Goal: Check status: Check status

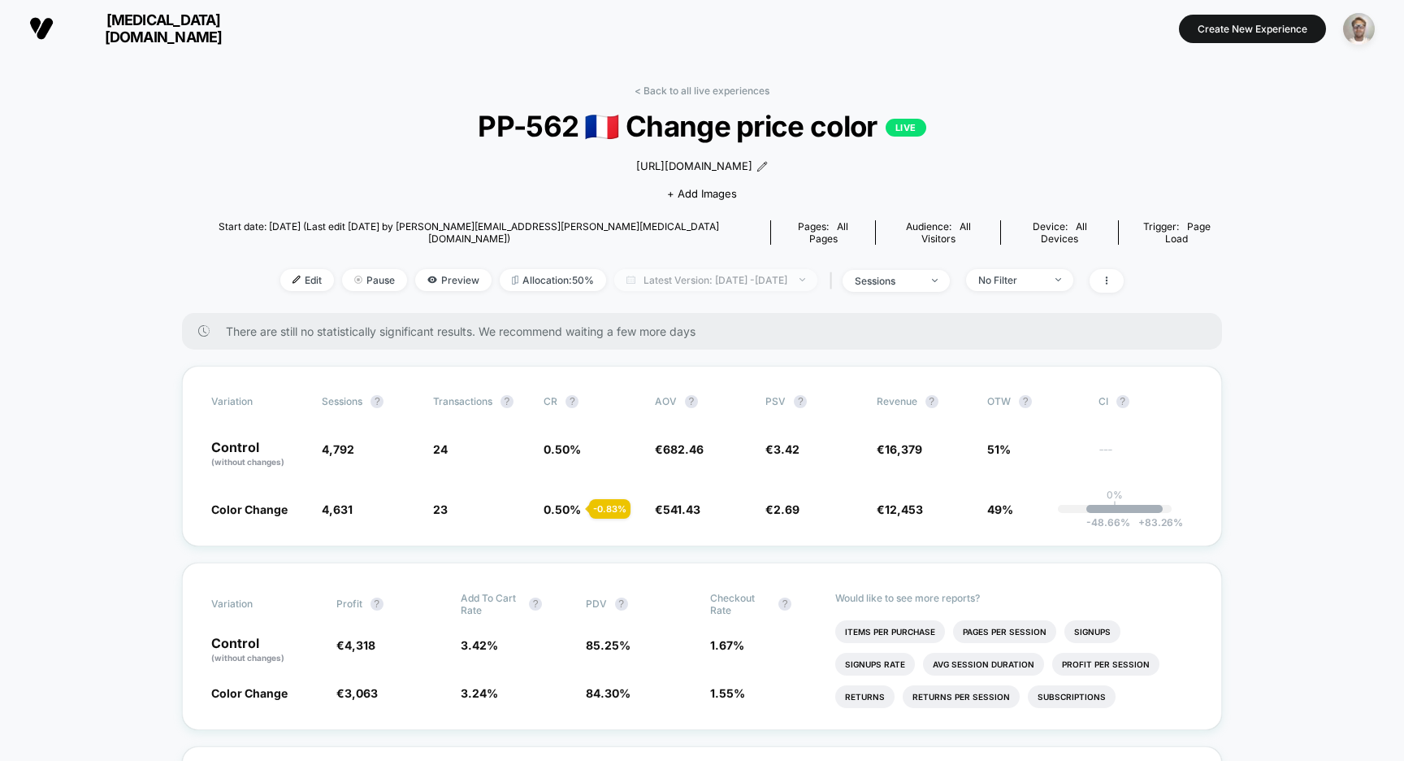
click at [721, 285] on span "Latest Version: [DATE] - [DATE]" at bounding box center [715, 280] width 203 height 22
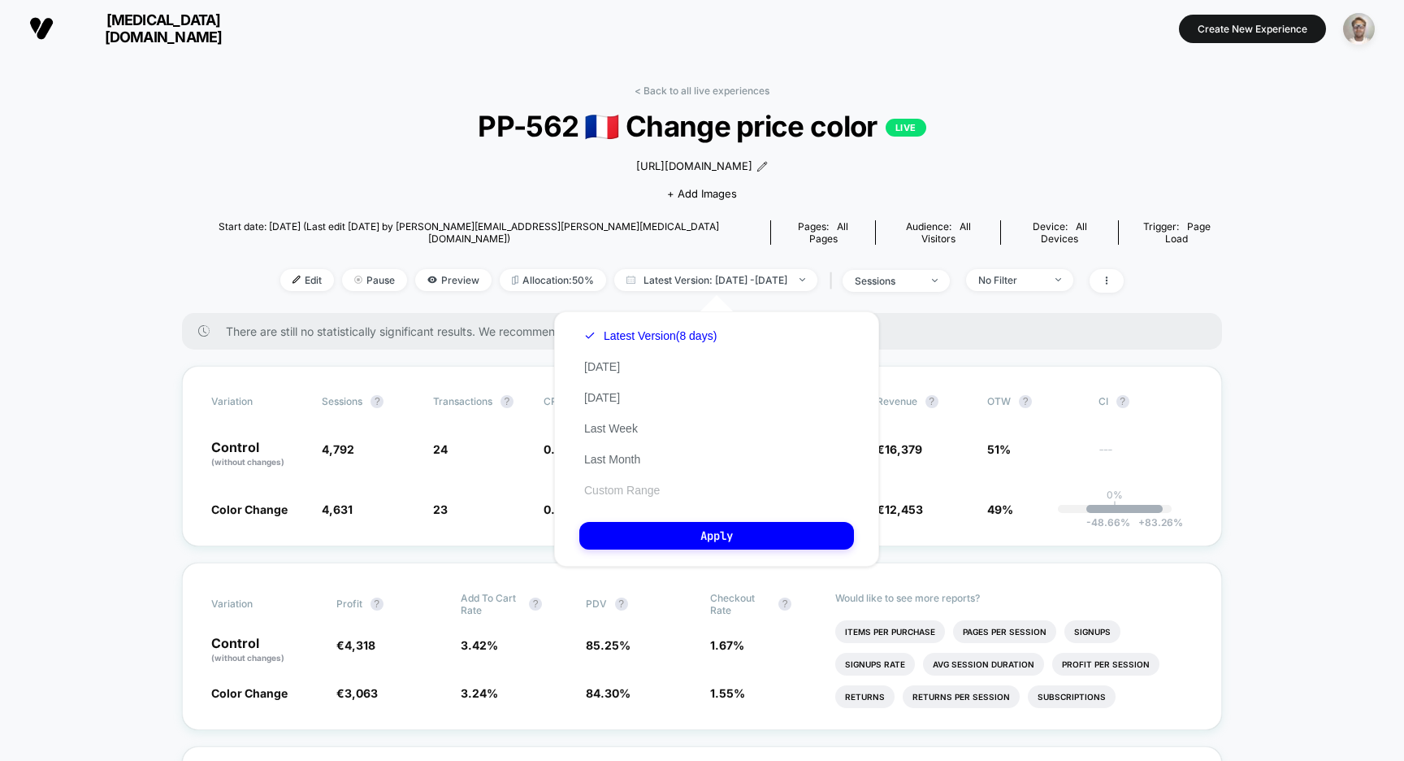
click at [624, 484] on button "Custom Range" at bounding box center [621, 490] width 85 height 15
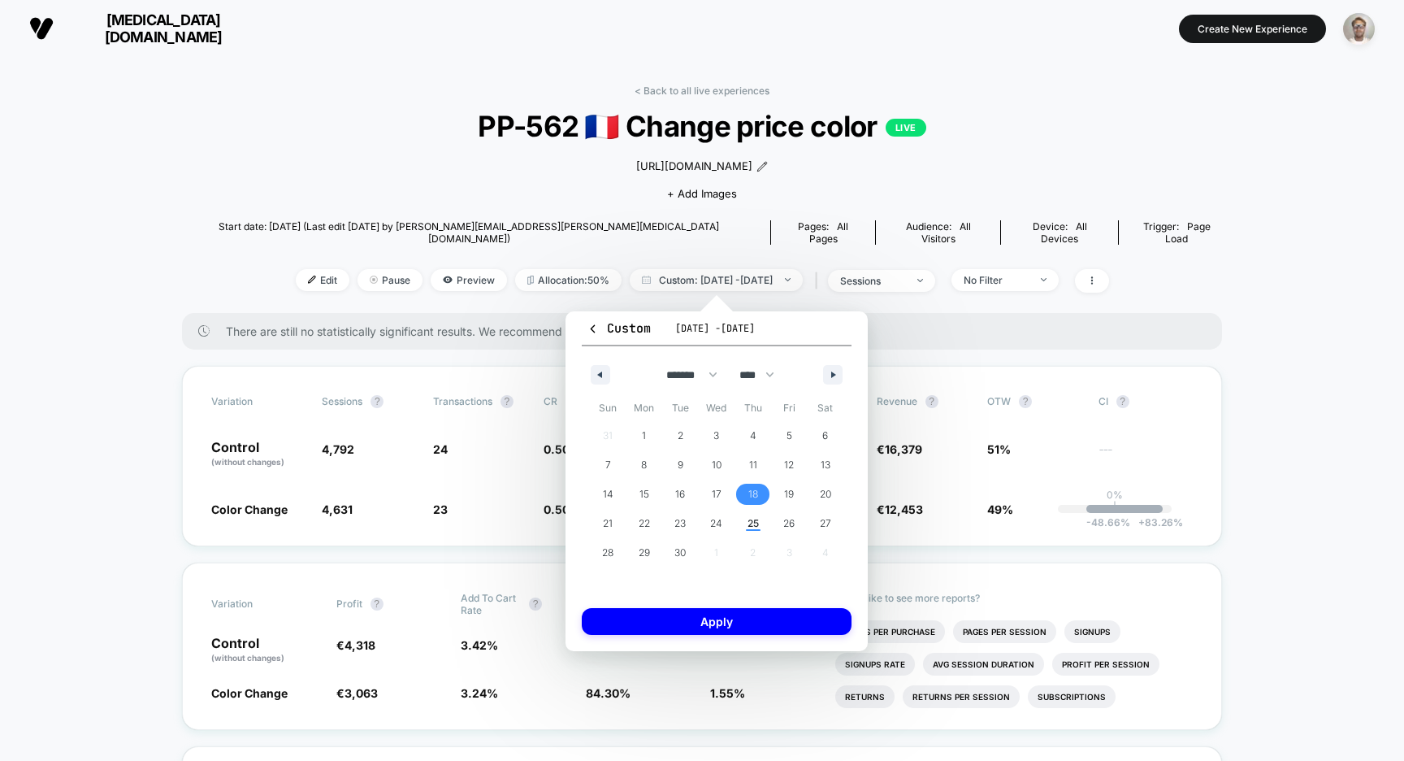
click at [749, 489] on span "18" at bounding box center [754, 494] width 10 height 29
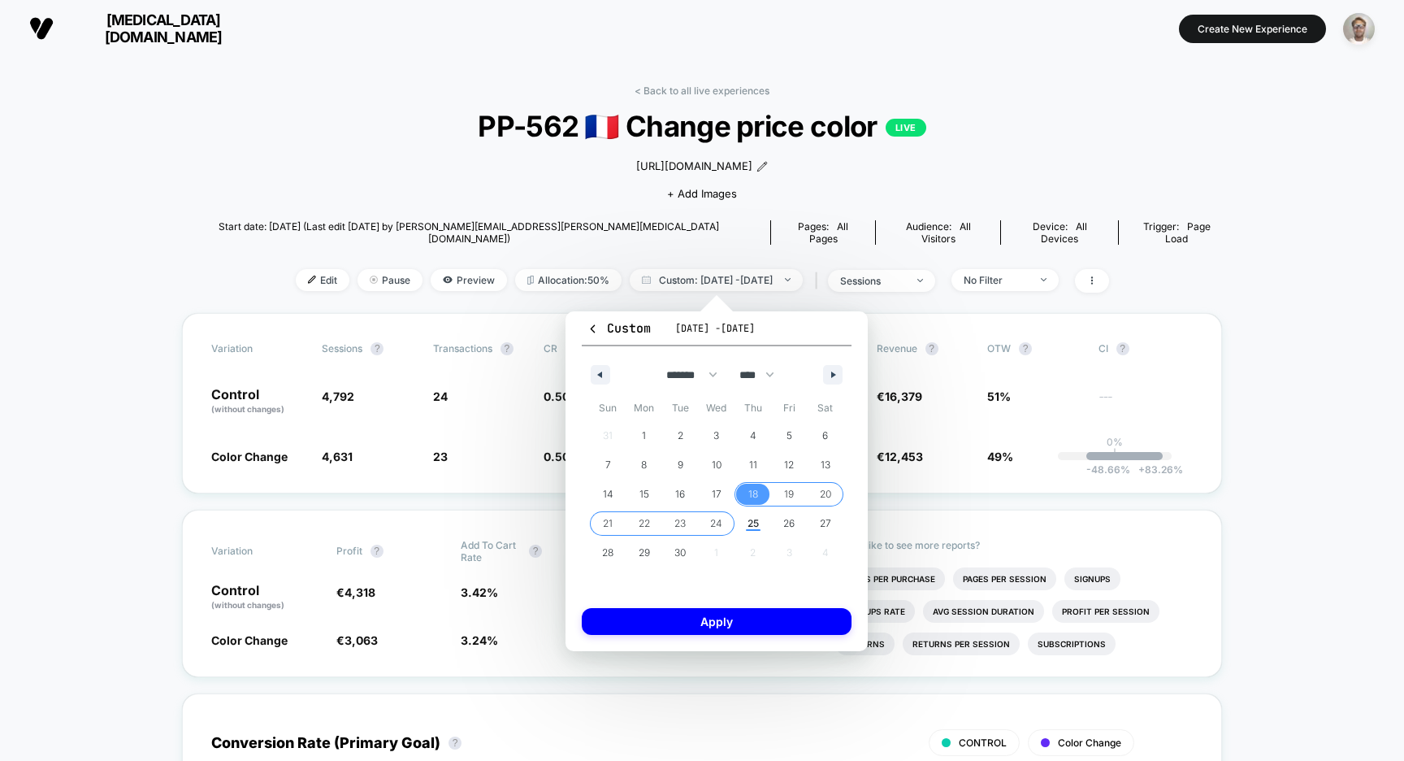
click at [720, 520] on span "24" at bounding box center [716, 523] width 12 height 29
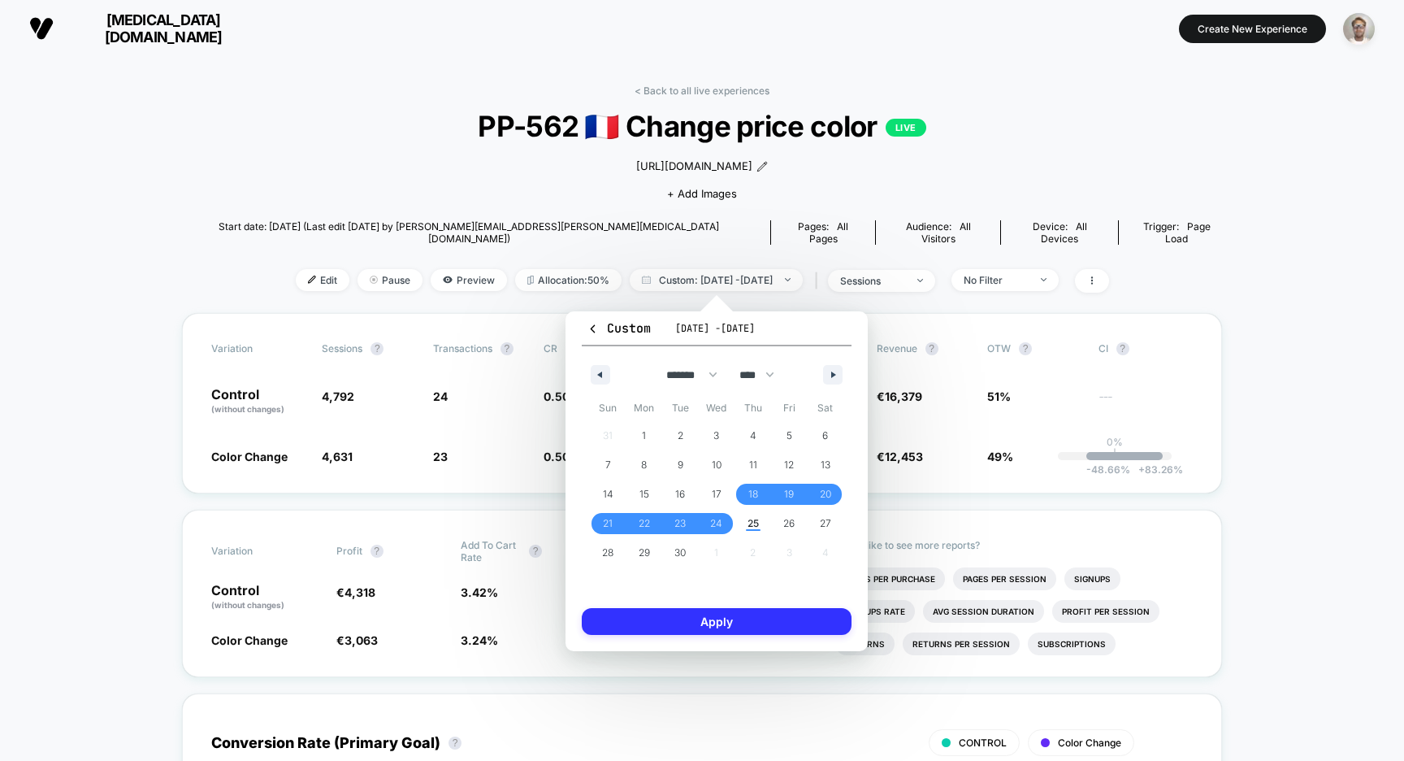
click at [727, 623] on button "Apply" at bounding box center [717, 621] width 270 height 27
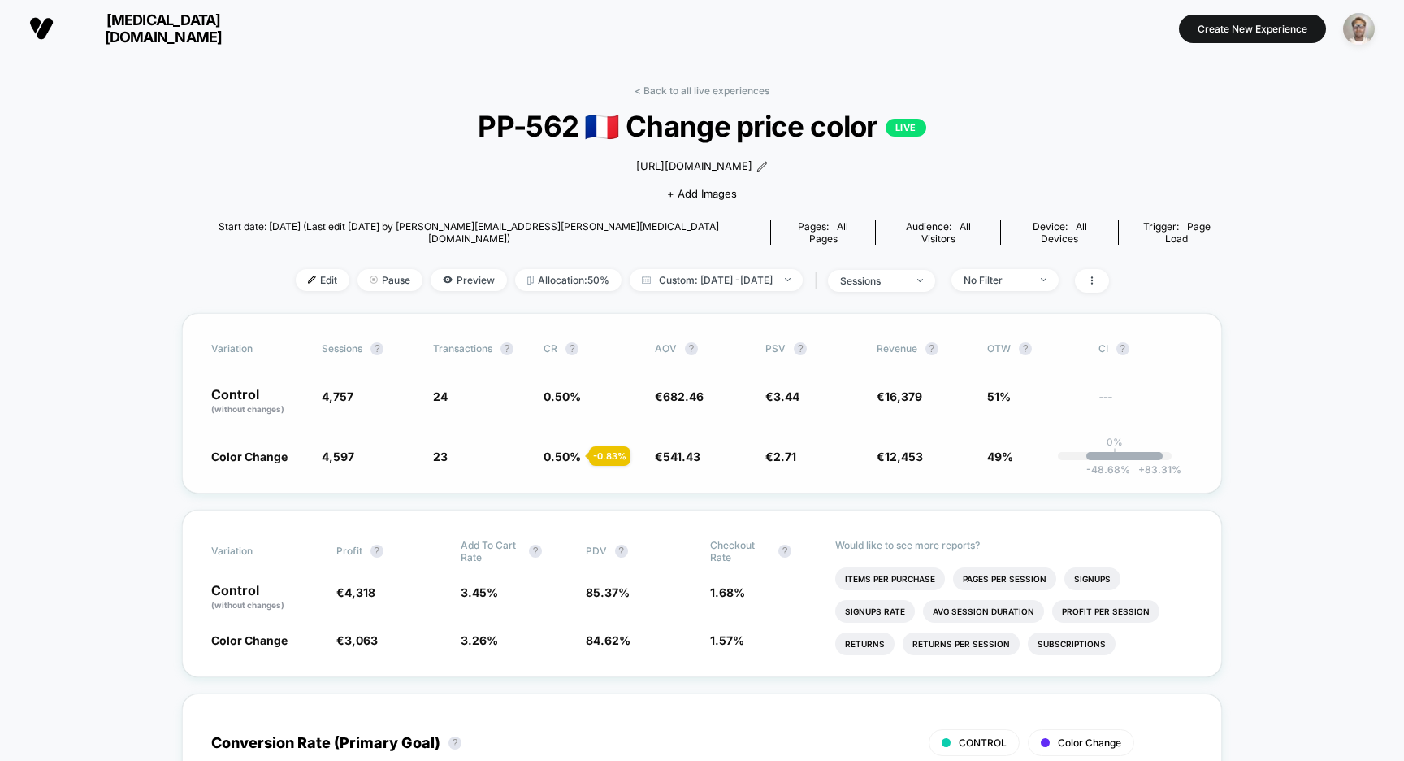
click at [354, 394] on span "4,757" at bounding box center [338, 396] width 32 height 14
click at [353, 402] on span "4,757" at bounding box center [338, 396] width 32 height 14
click at [700, 86] on link "< Back to all live experiences" at bounding box center [702, 91] width 135 height 12
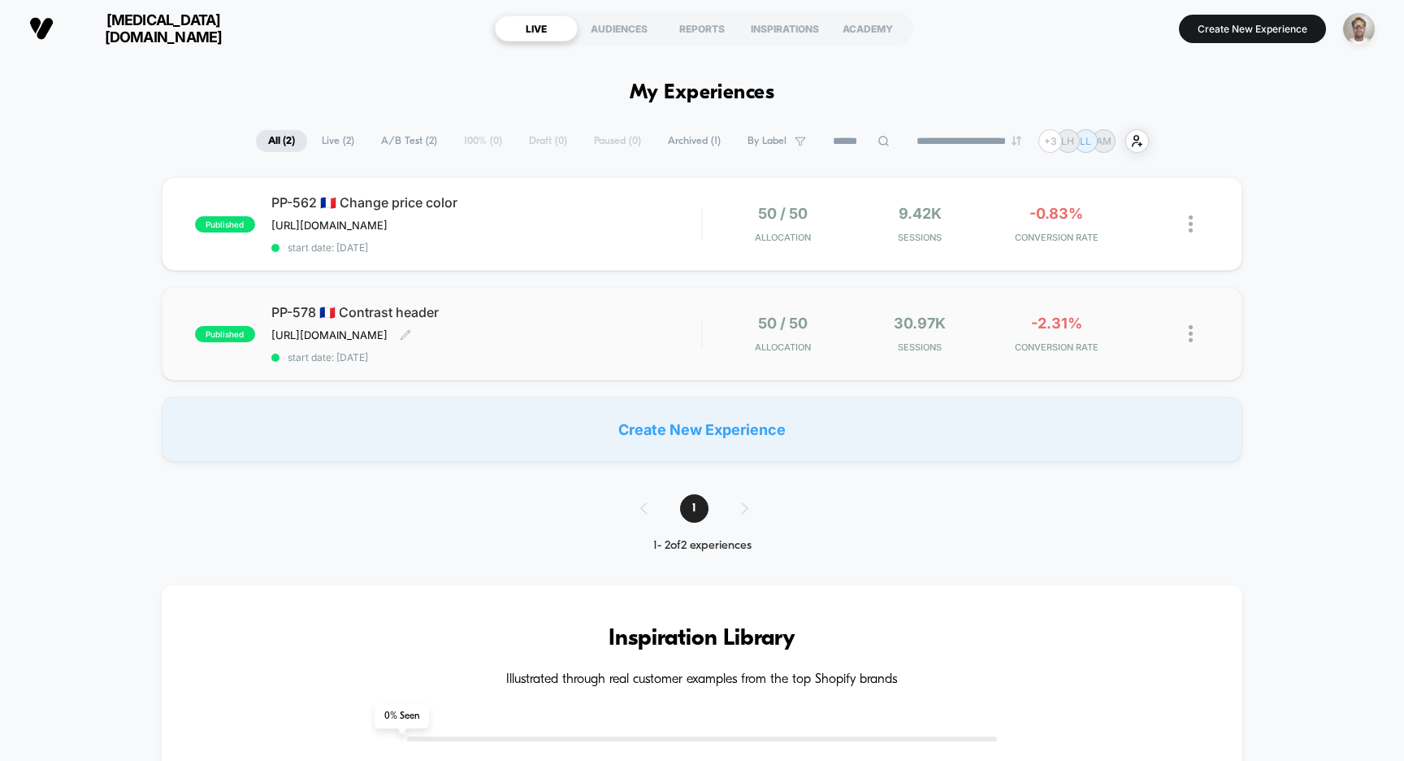
click at [652, 327] on div "PP-578 🇫🇷 Contrast header [URL][DOMAIN_NAME] Click to edit experience details […" at bounding box center [486, 333] width 431 height 59
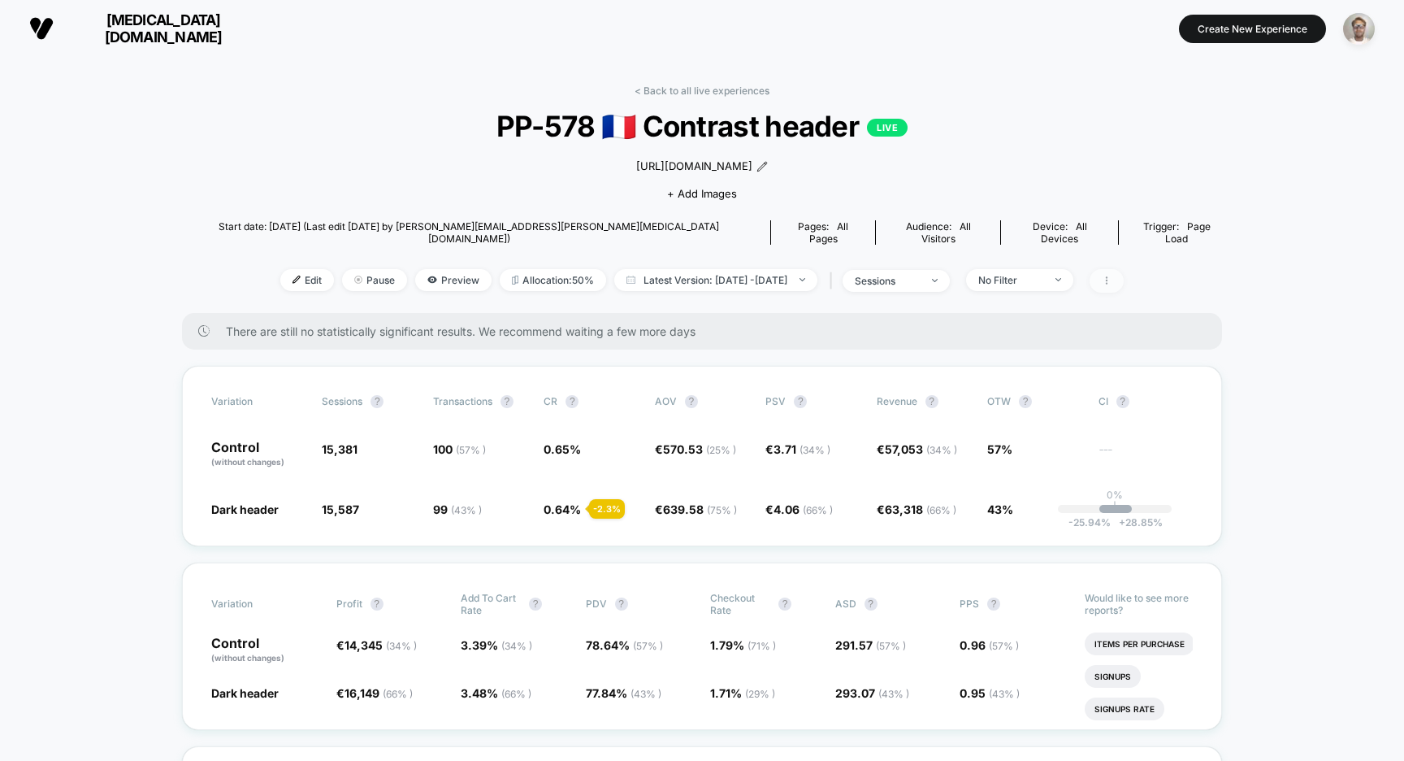
click at [1112, 276] on icon at bounding box center [1107, 281] width 10 height 10
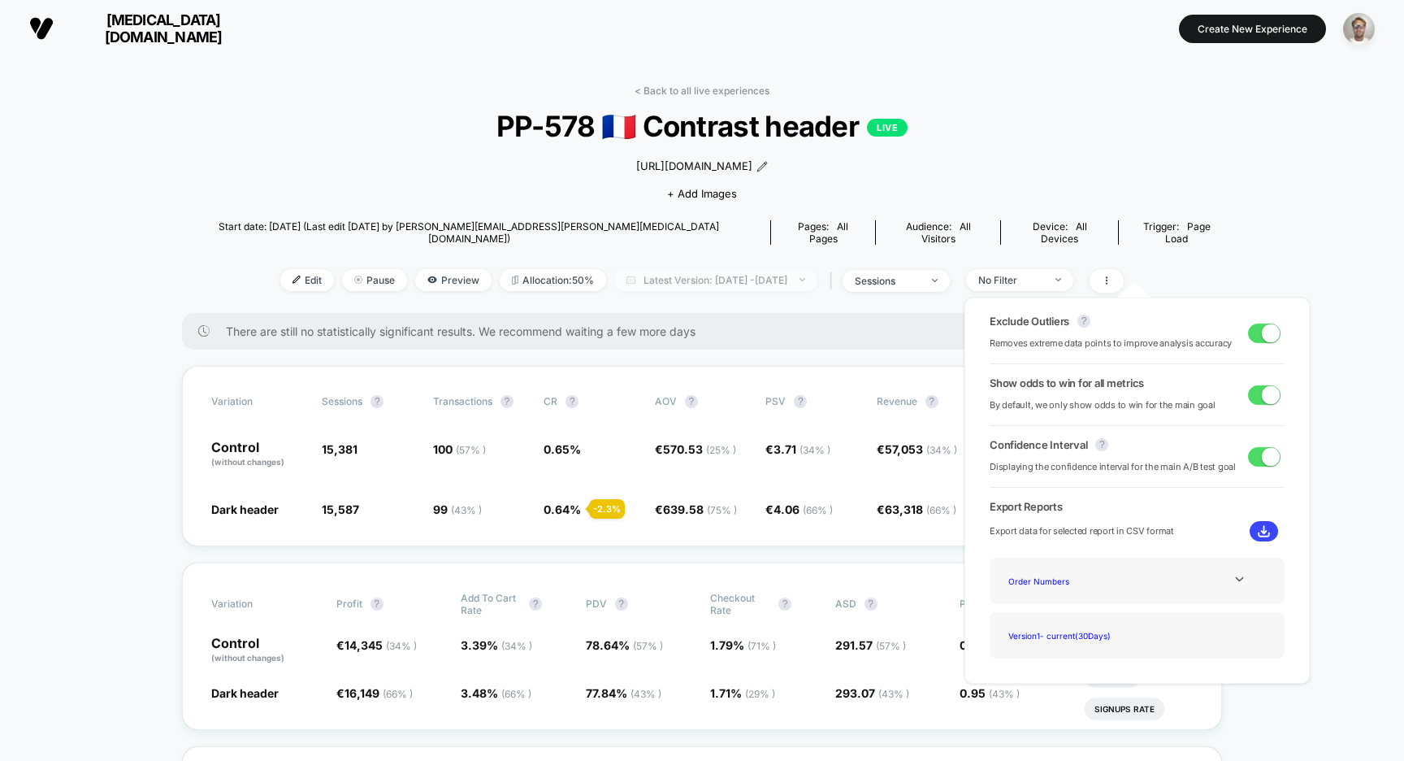
click at [714, 269] on span "Latest Version: [DATE] - [DATE]" at bounding box center [715, 280] width 203 height 22
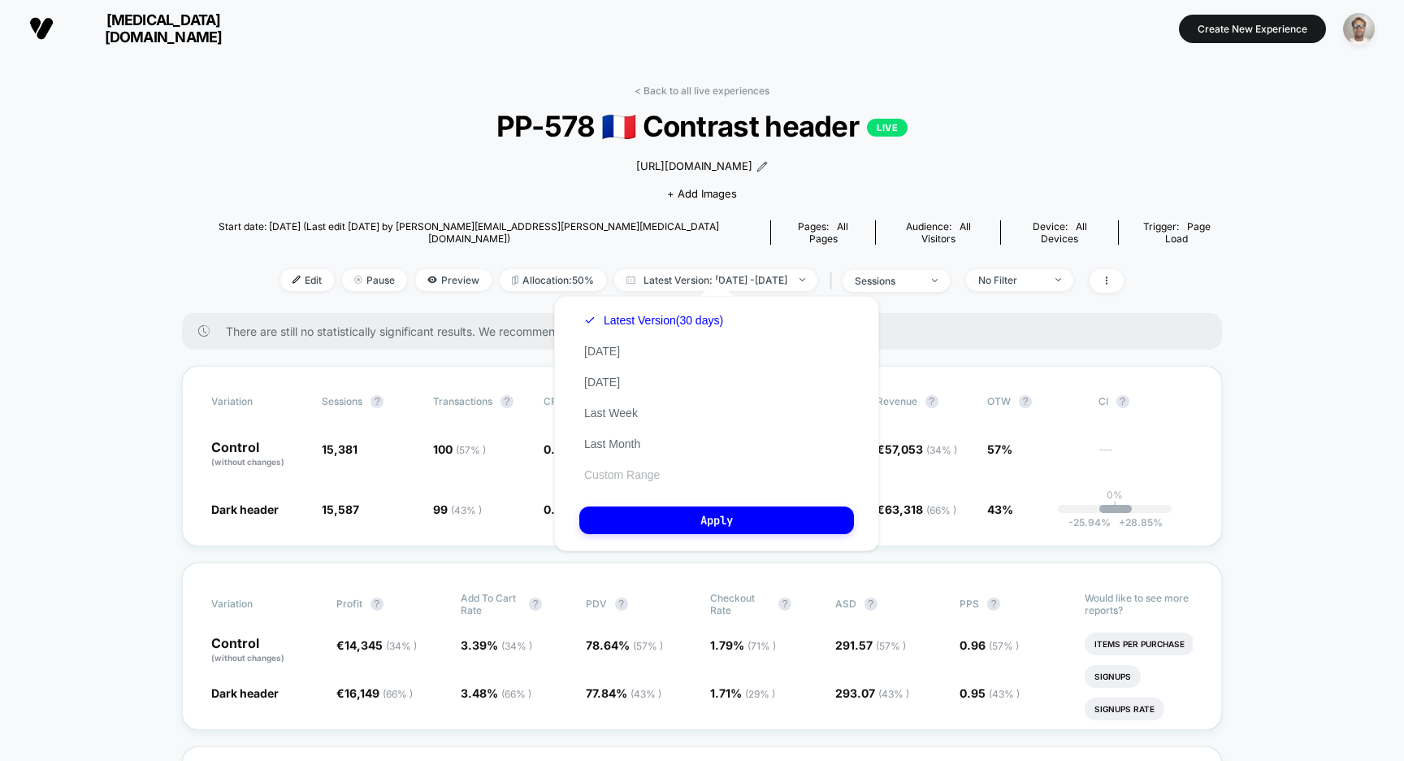
click at [614, 477] on button "Custom Range" at bounding box center [621, 474] width 85 height 15
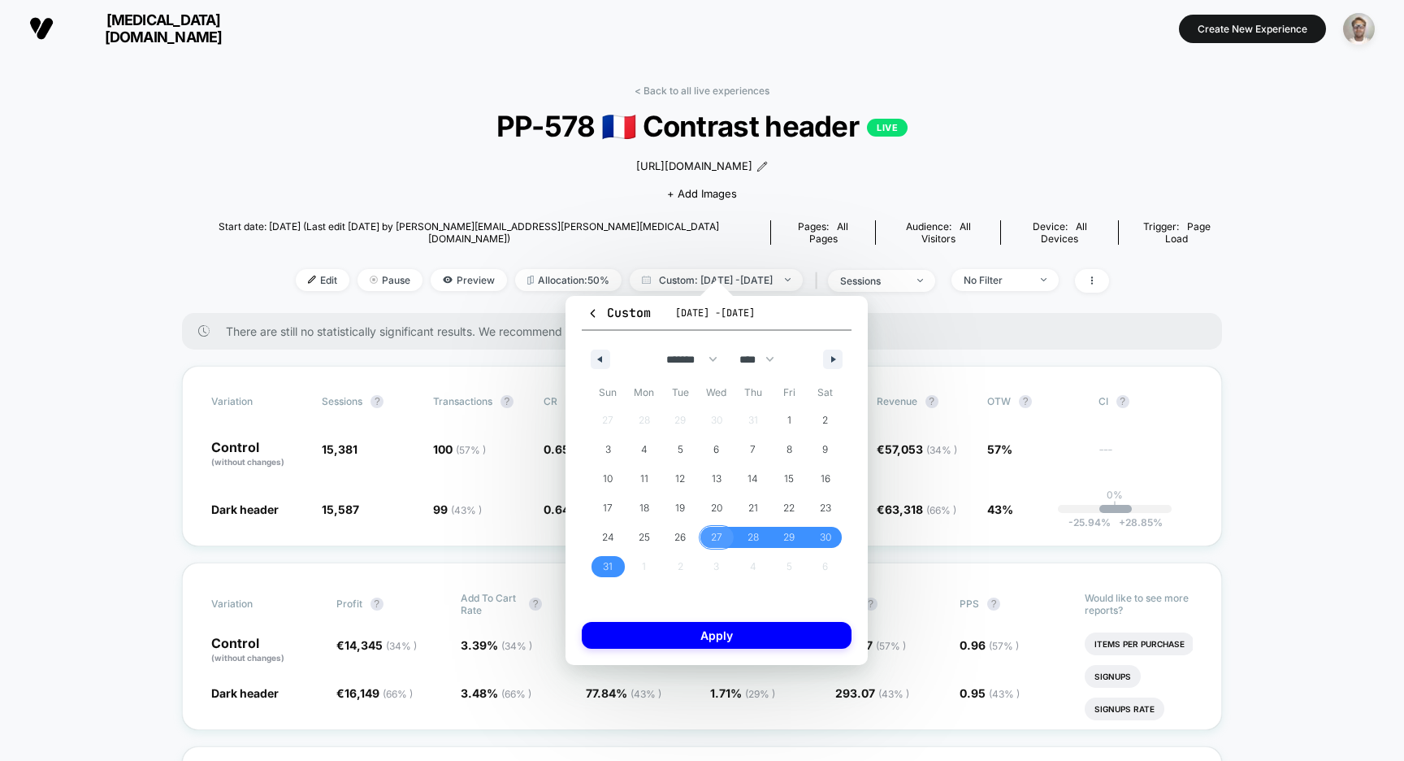
click at [710, 531] on span "27" at bounding box center [717, 537] width 37 height 21
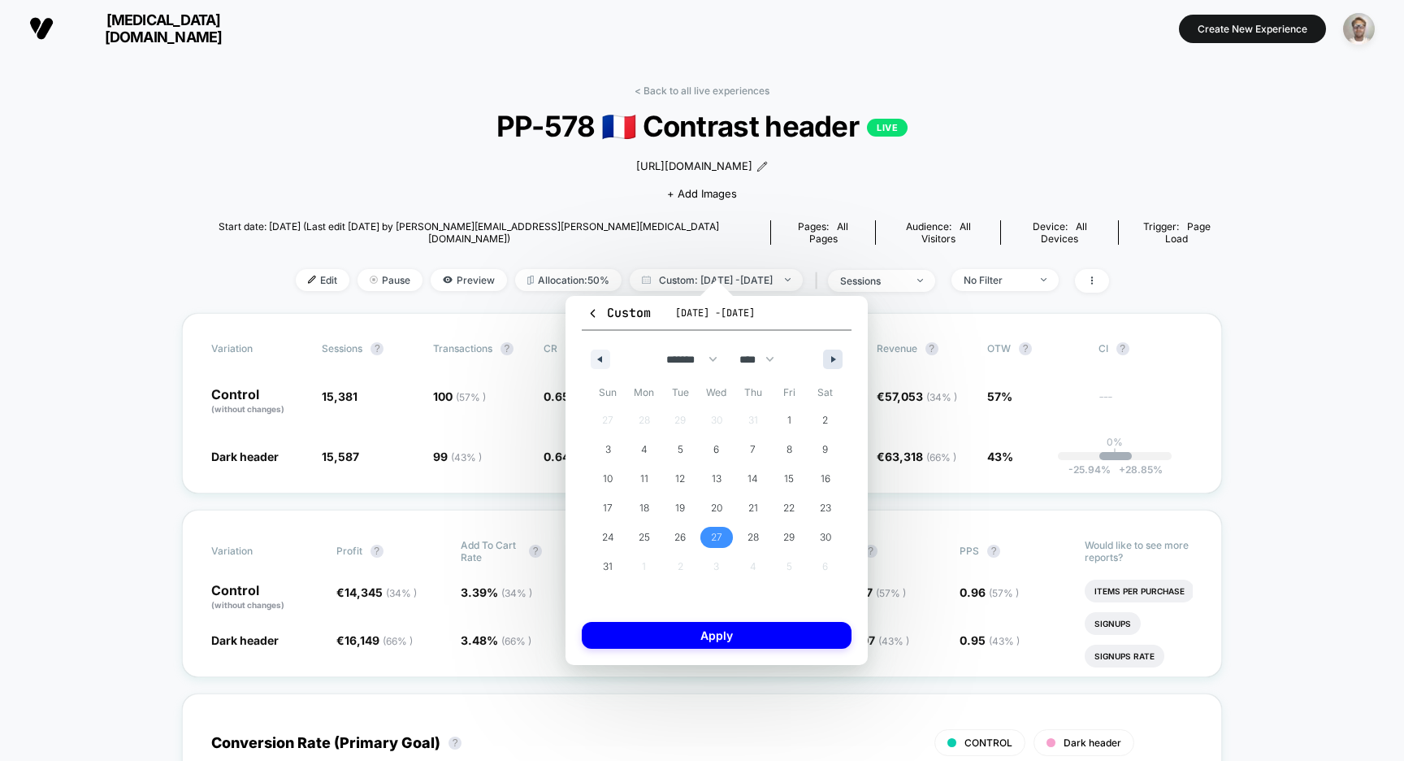
click at [835, 356] on icon "button" at bounding box center [835, 359] width 8 height 7
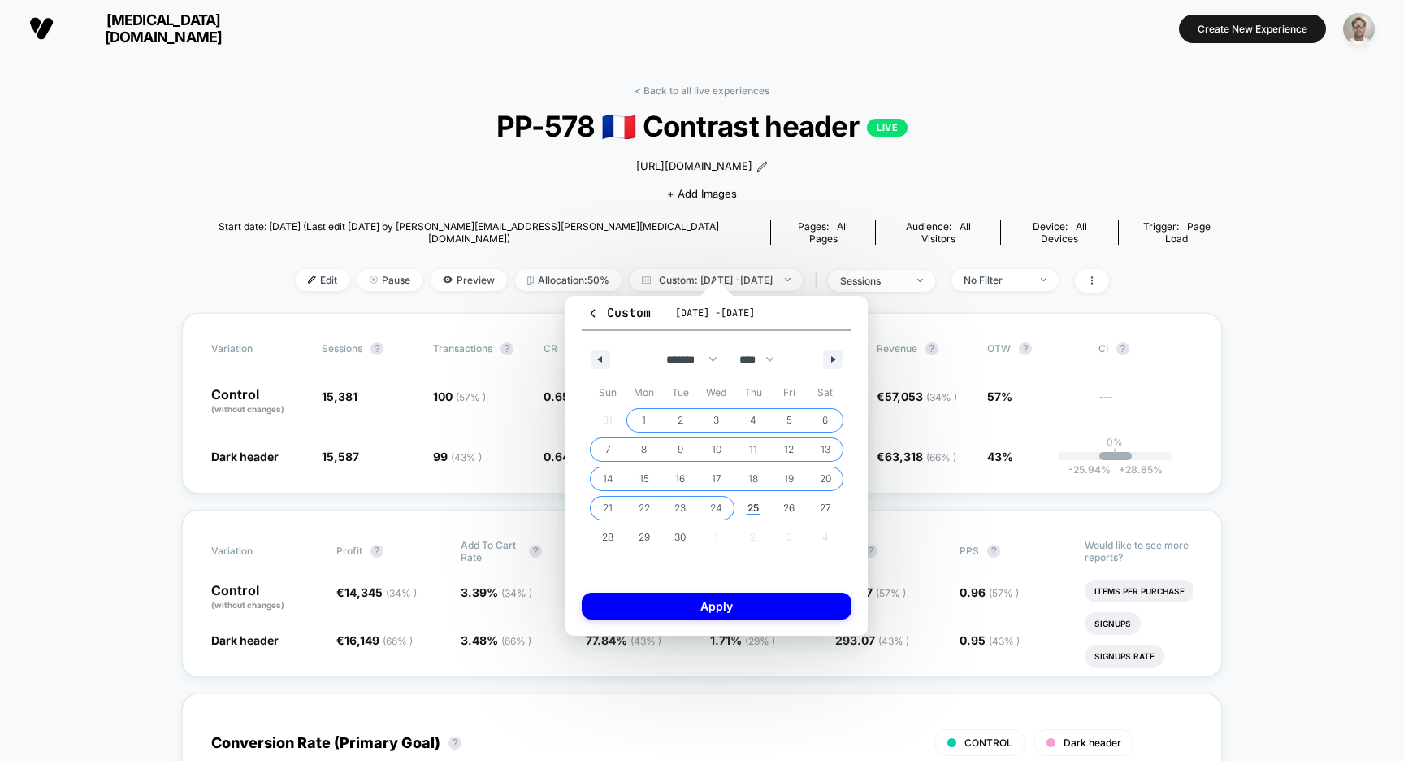
click at [710, 506] on span "24" at bounding box center [716, 507] width 12 height 29
select select "*"
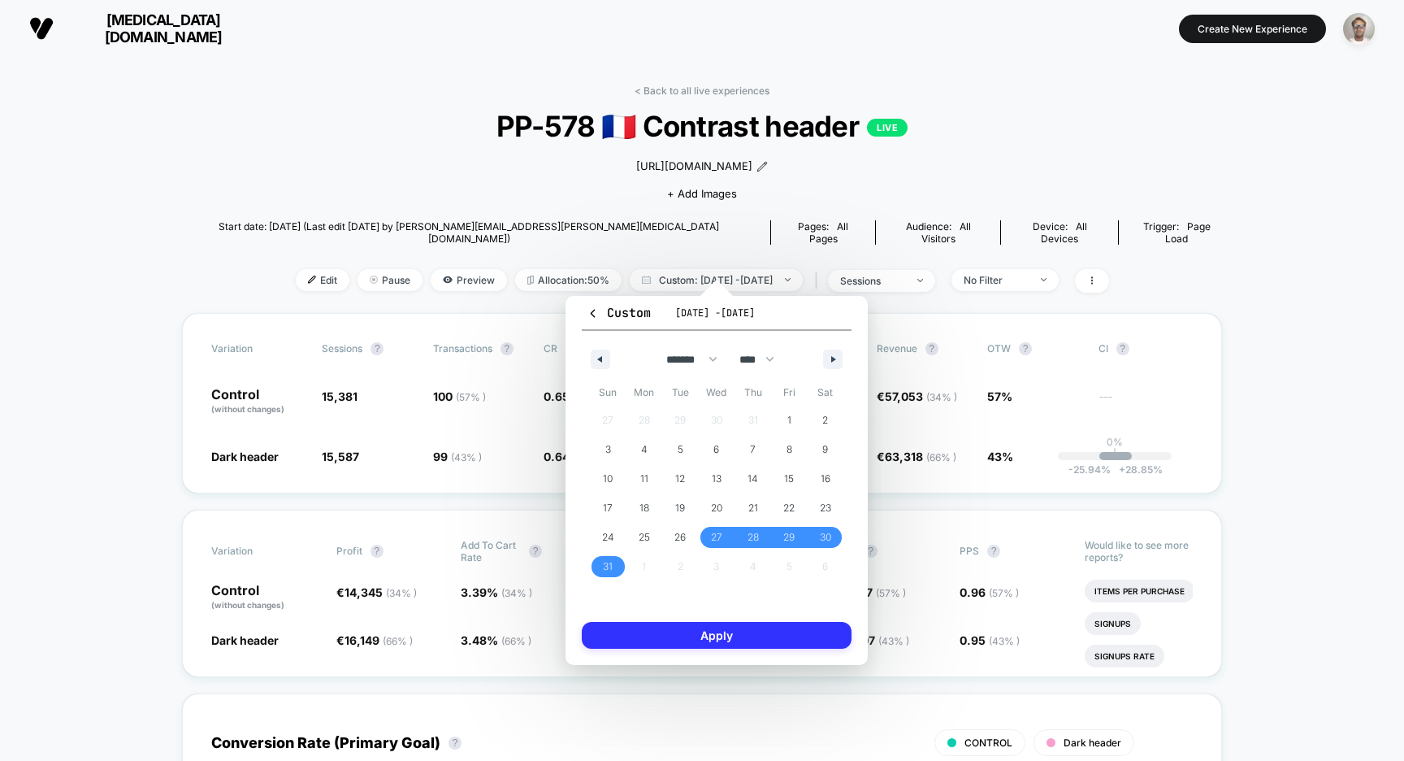
click at [734, 635] on button "Apply" at bounding box center [717, 635] width 270 height 27
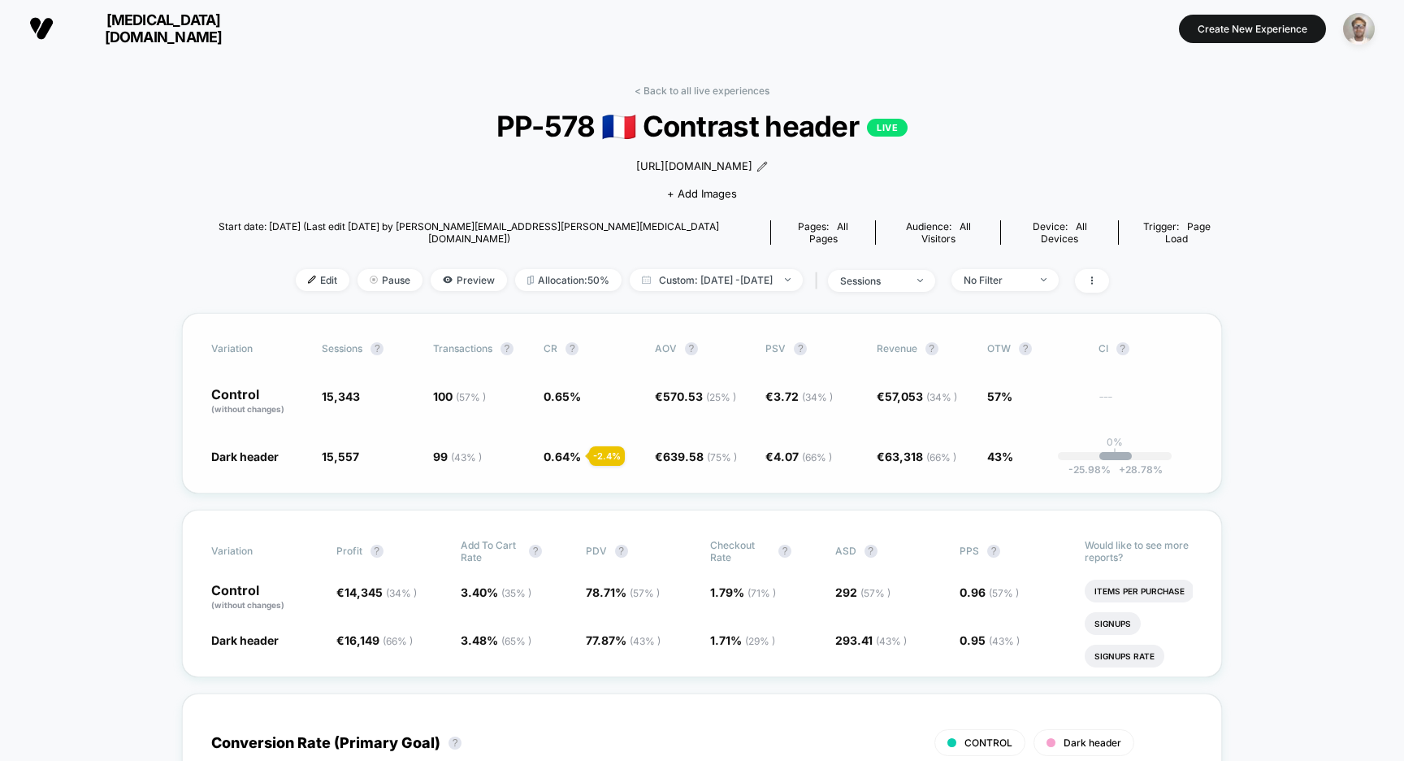
click at [354, 389] on span "15,343" at bounding box center [341, 396] width 38 height 14
click at [669, 89] on link "< Back to all live experiences" at bounding box center [702, 91] width 135 height 12
